Goal: Transaction & Acquisition: Obtain resource

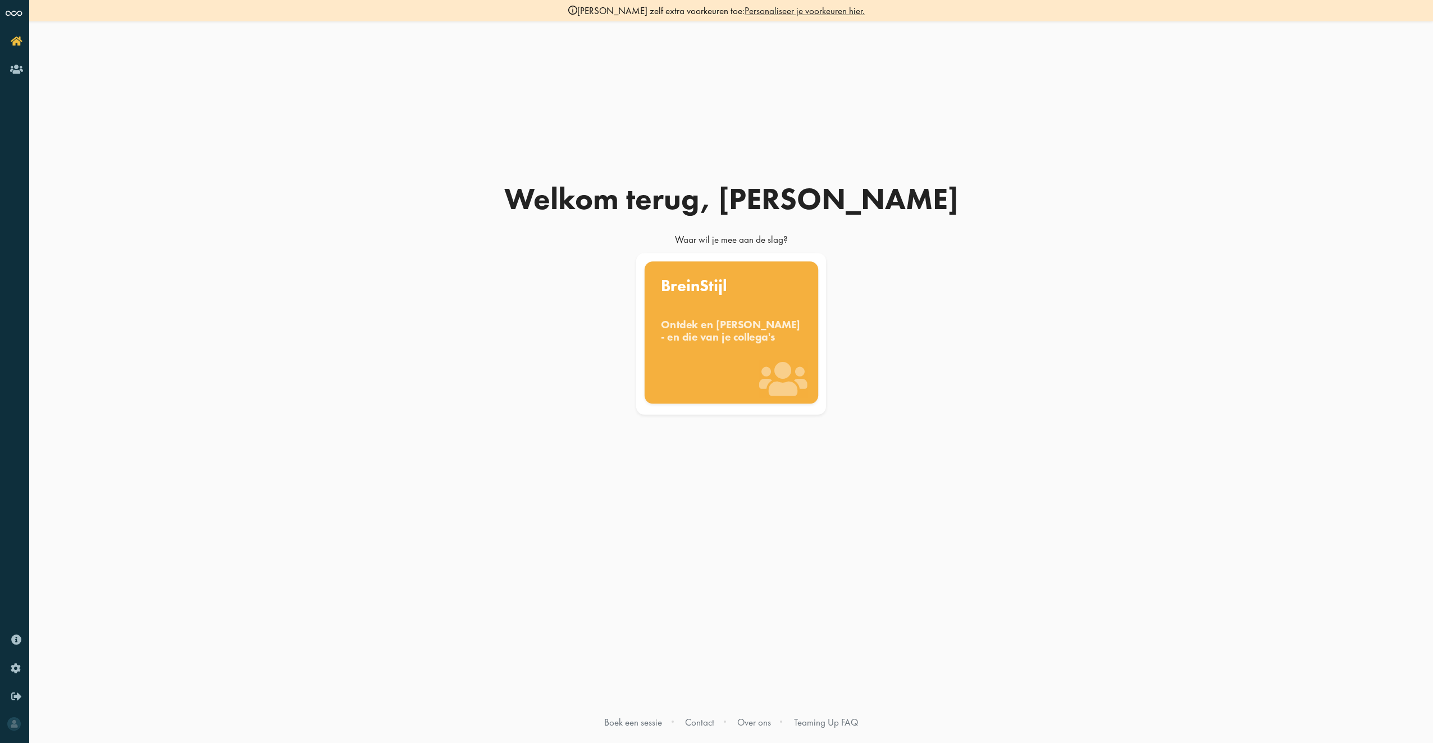
click at [717, 356] on div "BreinStijl Ontdek en benut jouw denkstijl - en die van je collega's" at bounding box center [731, 332] width 174 height 142
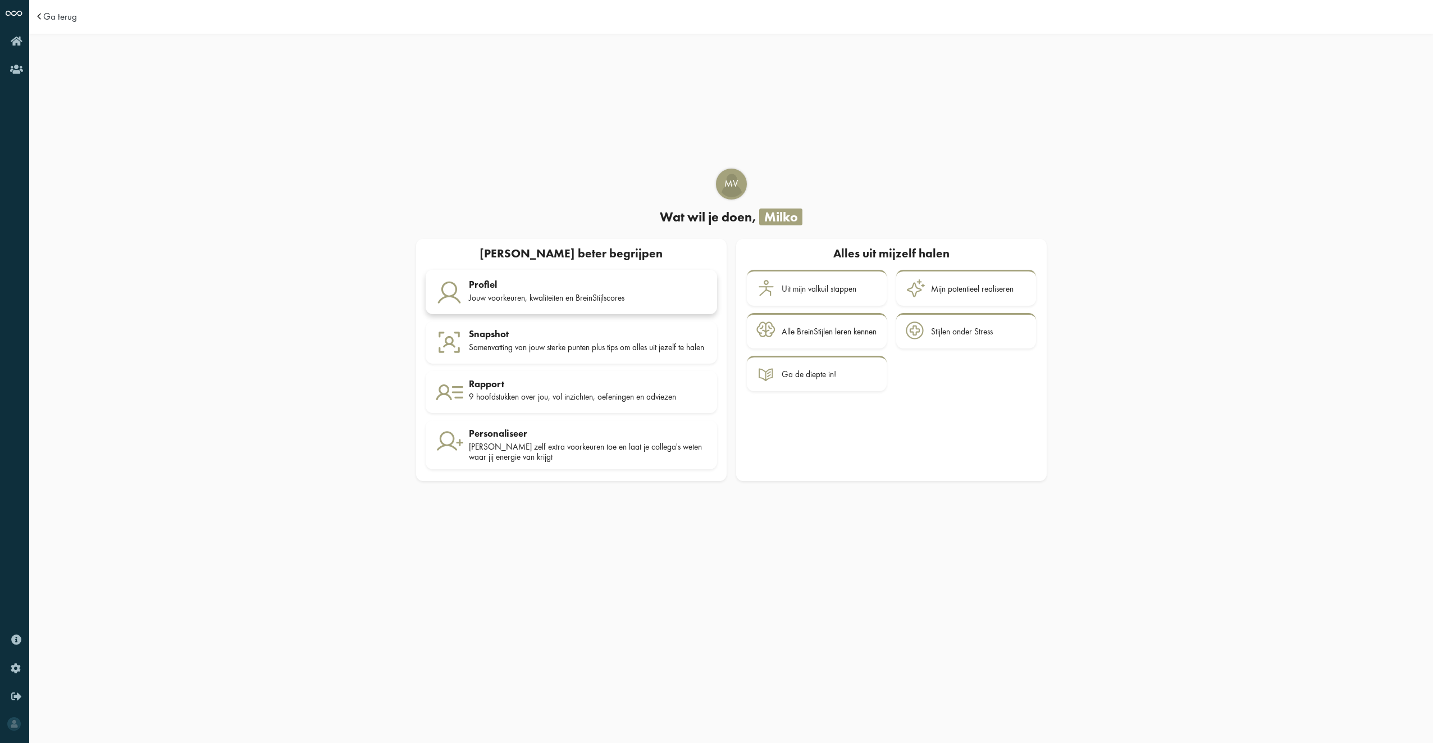
click at [513, 293] on div "Jouw voorkeuren, kwaliteiten en BreinStijlscores" at bounding box center [588, 298] width 239 height 10
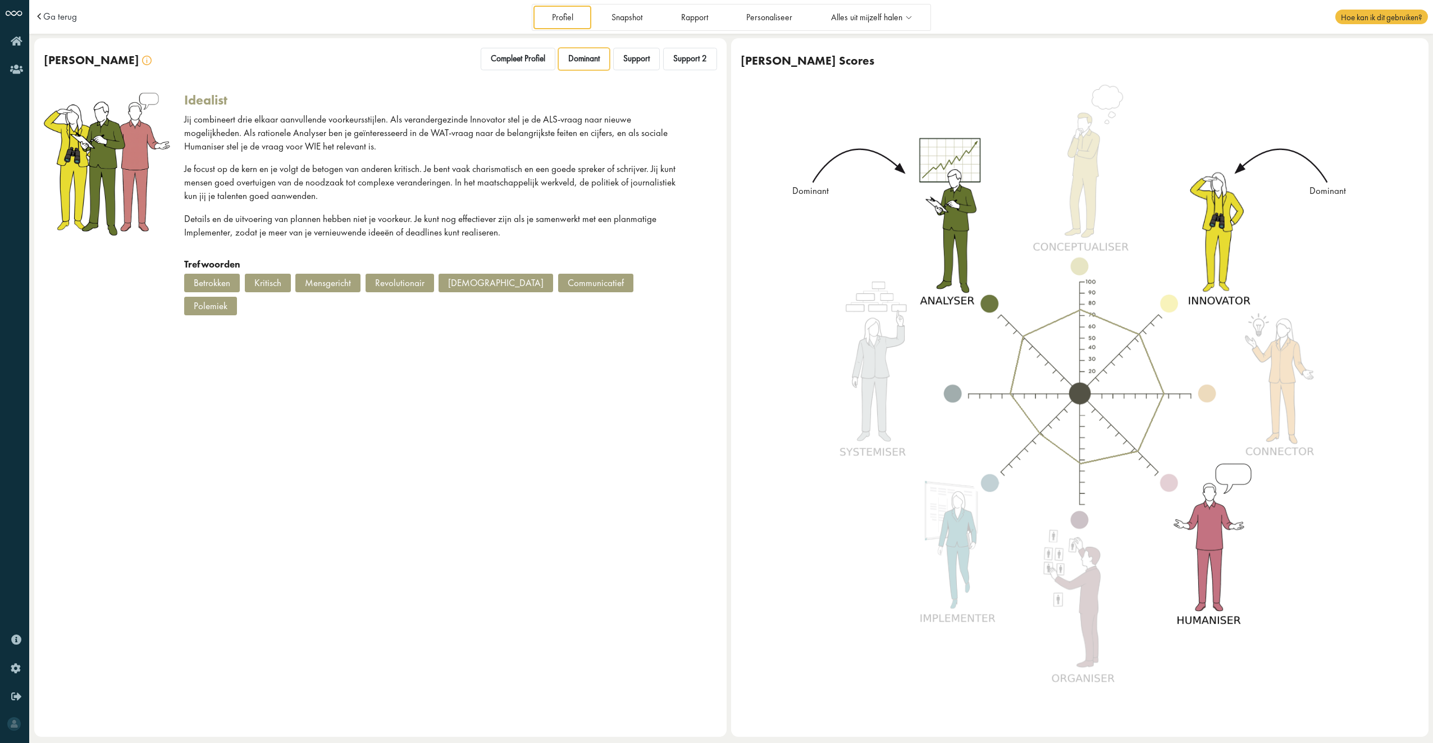
click at [212, 280] on div "Betrokken" at bounding box center [212, 283] width 56 height 18
drag, startPoint x: 297, startPoint y: 280, endPoint x: 290, endPoint y: 280, distance: 6.7
click at [293, 280] on div "Betrokken Kritisch Mensgericht Revolutionair Charisma Communicatief Polemiek" at bounding box center [436, 297] width 504 height 46
click at [276, 280] on div "Kritisch" at bounding box center [268, 283] width 46 height 18
click at [447, 240] on div "Jij combineert drie elkaar aanvullende voorkeursstijlen. Als verandergezinde In…" at bounding box center [436, 185] width 504 height 145
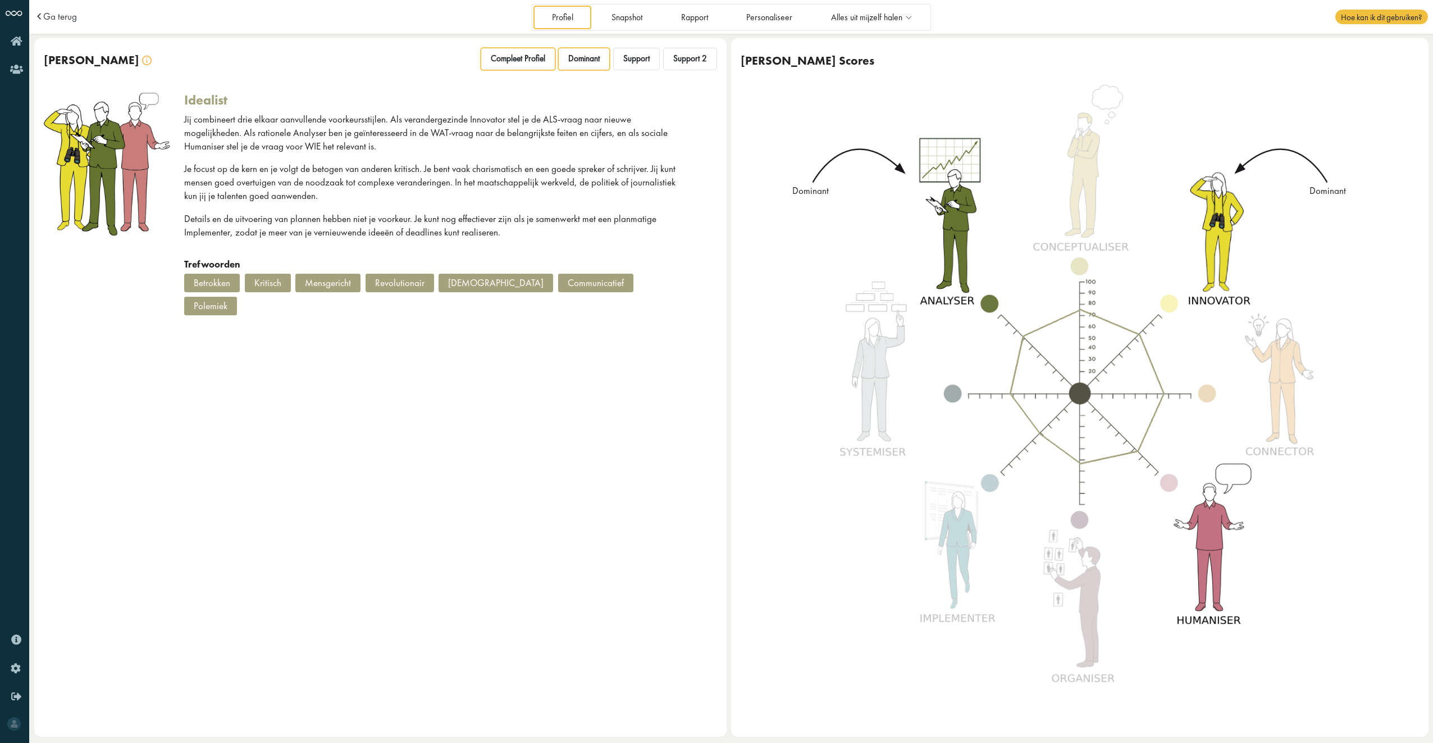
click at [513, 57] on span "Compleet Profiel" at bounding box center [518, 58] width 54 height 11
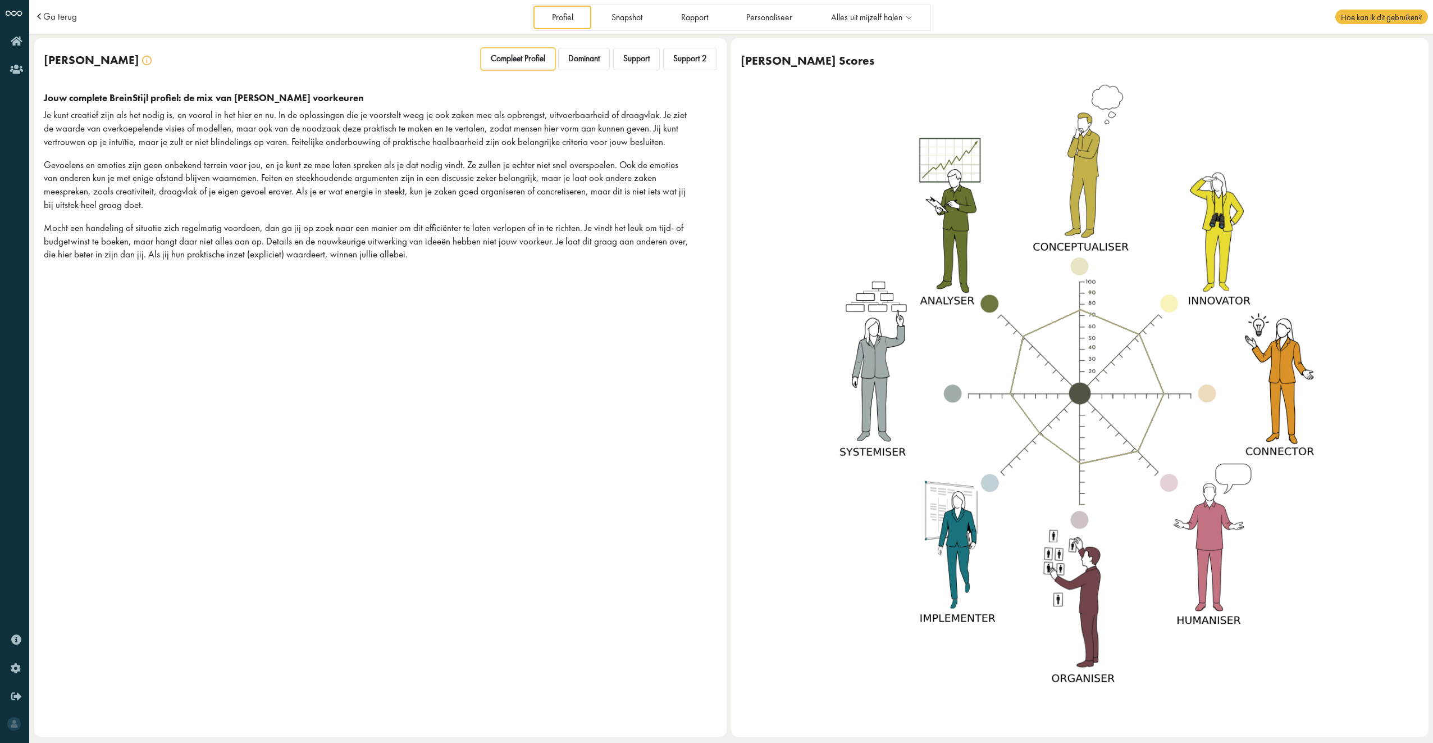
click at [416, 351] on div "[PERSON_NAME] Compleet Profiel Dominant Support Support 2 Jouw complete BreinSt…" at bounding box center [380, 387] width 693 height 698
click at [704, 19] on link "Rapport" at bounding box center [694, 17] width 63 height 23
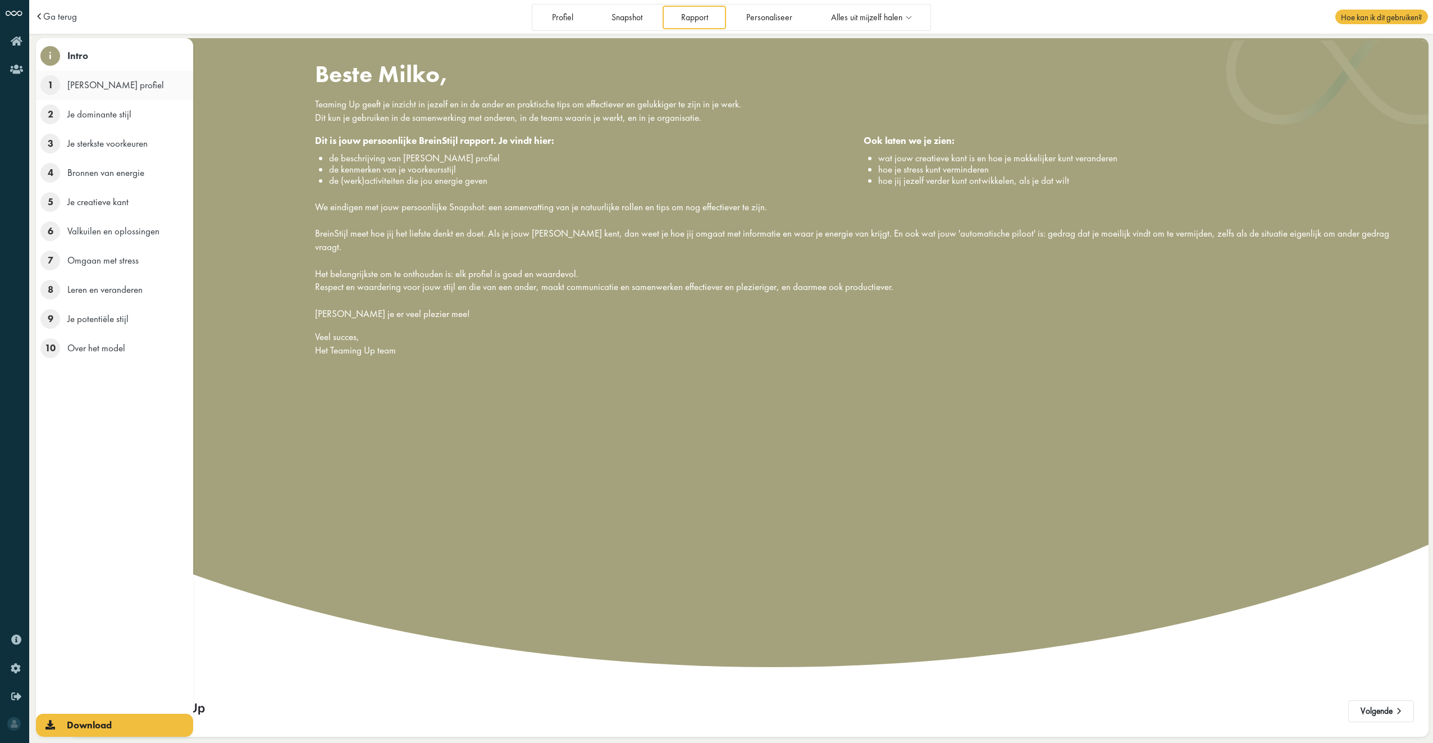
click at [48, 83] on span "1" at bounding box center [50, 85] width 20 height 20
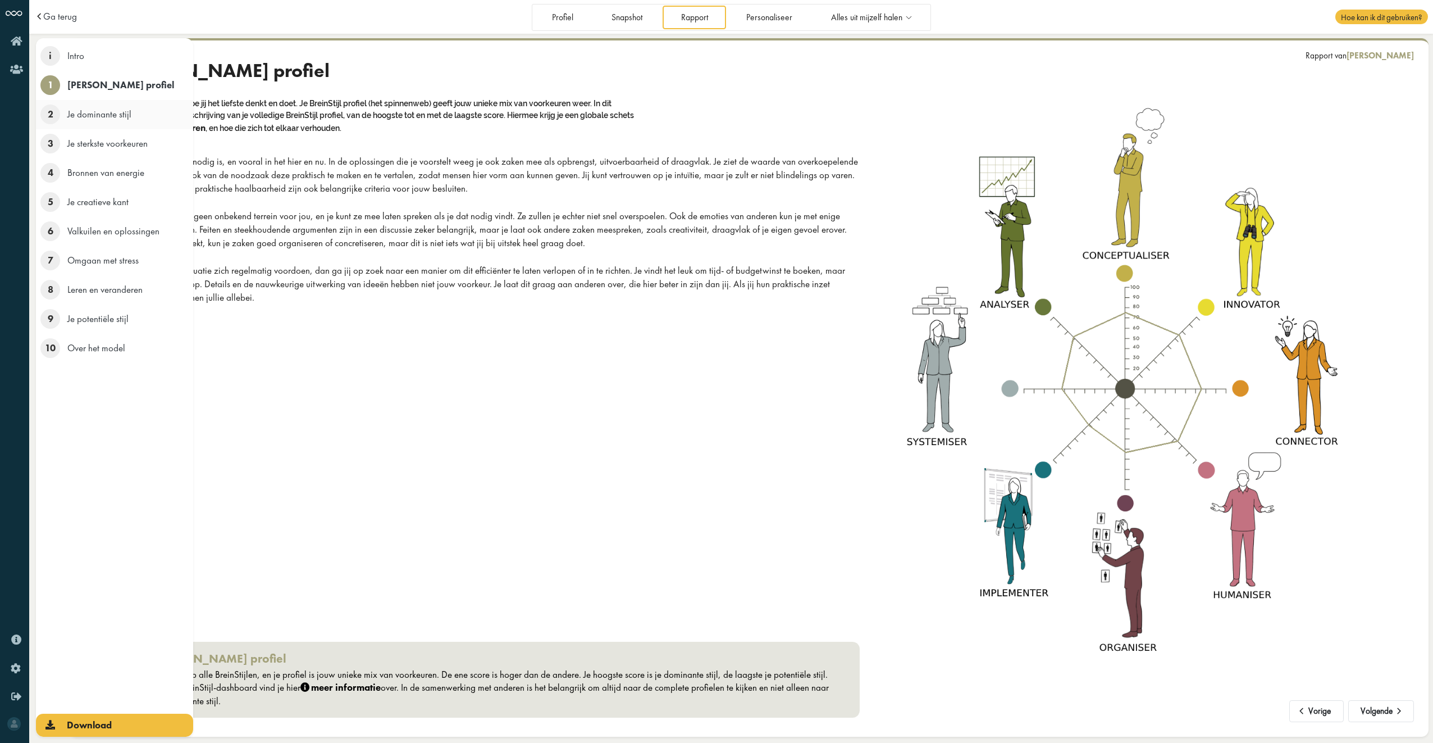
click at [51, 115] on span "2" at bounding box center [50, 114] width 20 height 20
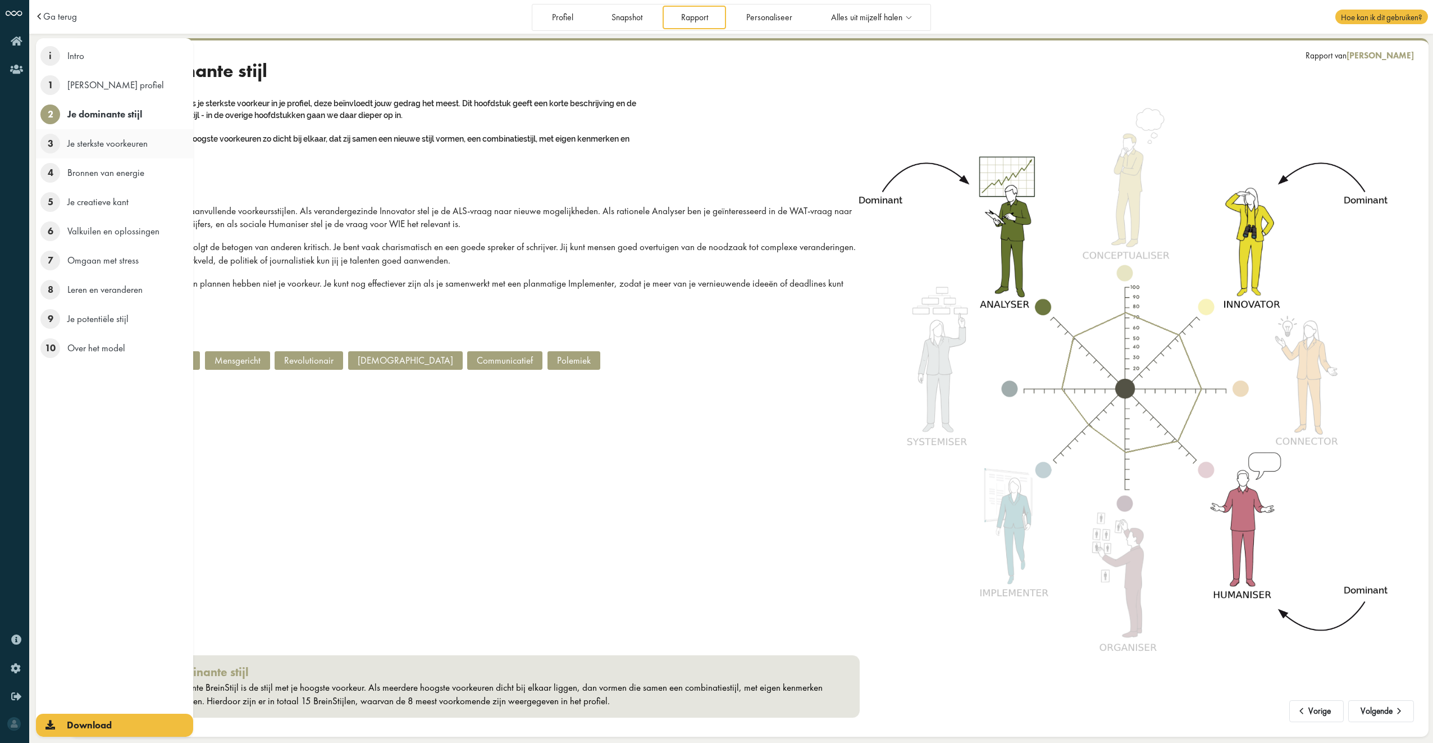
click at [49, 143] on span "3" at bounding box center [50, 144] width 20 height 20
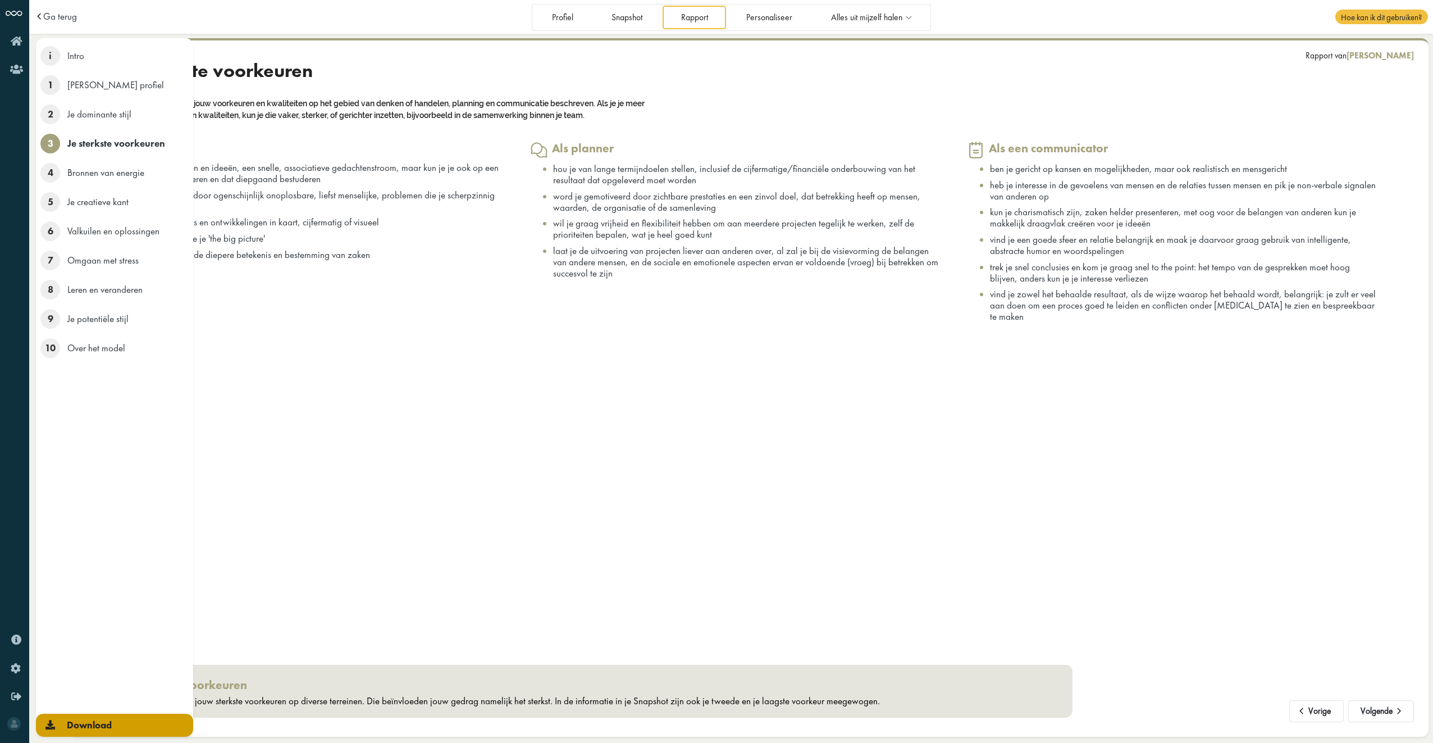
click at [105, 721] on span "Download" at bounding box center [89, 724] width 45 height 12
click at [57, 722] on link "Download" at bounding box center [114, 724] width 157 height 23
